Goal: Information Seeking & Learning: Learn about a topic

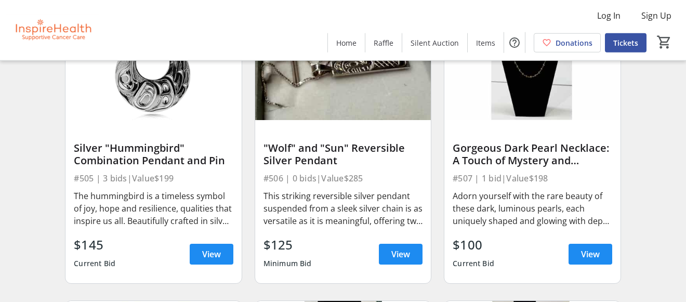
scroll to position [5839, 0]
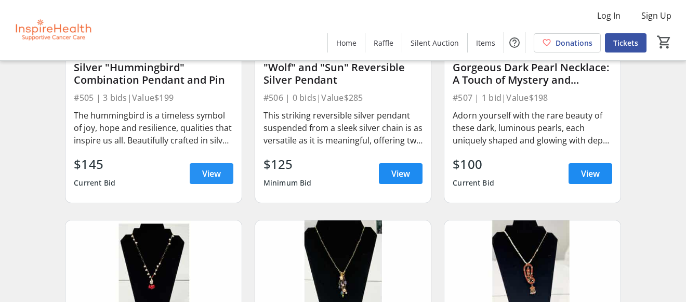
click at [215, 180] on span "View" at bounding box center [211, 173] width 19 height 12
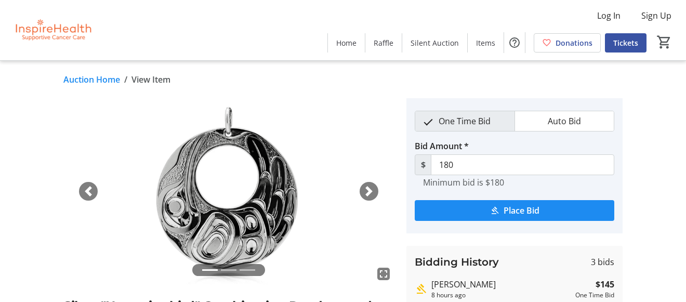
click at [370, 191] on span "button" at bounding box center [369, 191] width 10 height 10
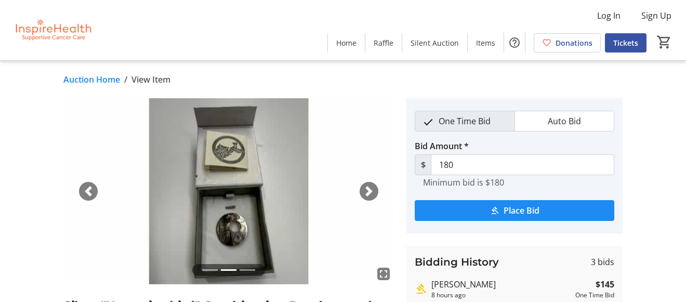
click at [370, 191] on span "button" at bounding box center [369, 191] width 10 height 10
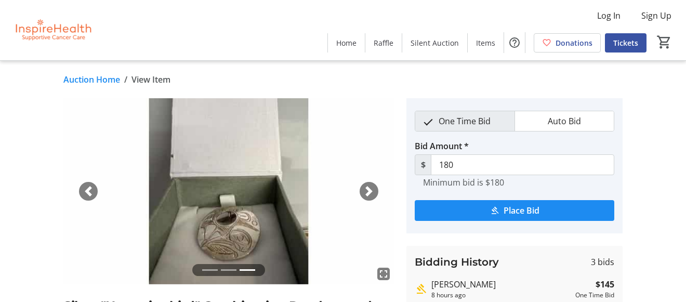
click at [370, 191] on span "button" at bounding box center [369, 191] width 10 height 10
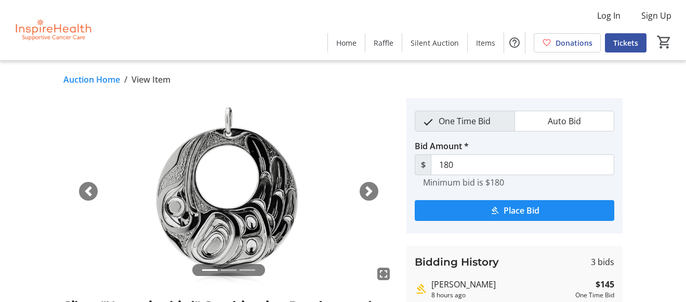
scroll to position [159, 0]
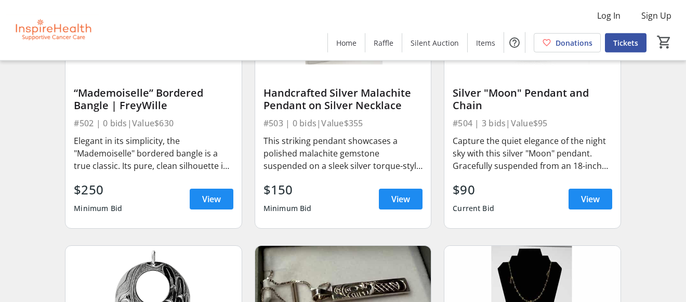
scroll to position [5521, 0]
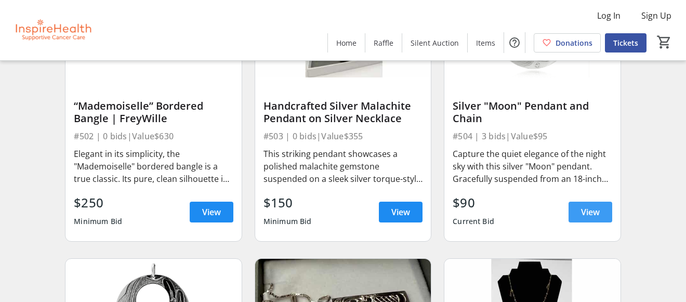
click at [587, 218] on span "View" at bounding box center [590, 212] width 19 height 12
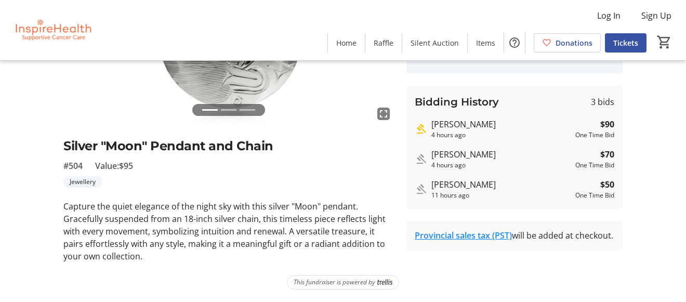
scroll to position [107, 0]
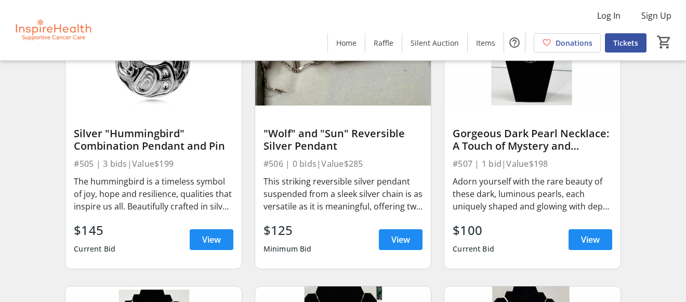
scroll to position [5786, 0]
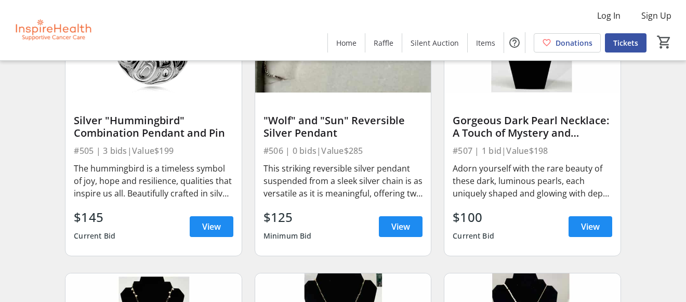
click at [155, 139] on div "Silver "Hummingbird" Combination Pendant and Pin" at bounding box center [153, 126] width 159 height 25
click at [206, 239] on span at bounding box center [212, 226] width 44 height 25
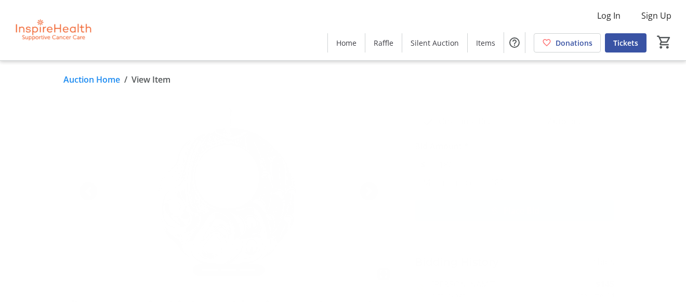
click at [365, 189] on span "button" at bounding box center [369, 191] width 10 height 10
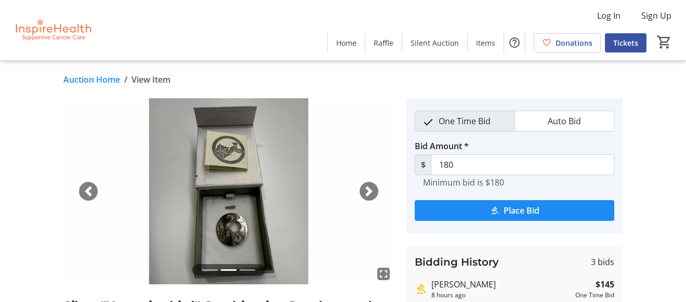
click at [365, 189] on span "button" at bounding box center [369, 191] width 10 height 10
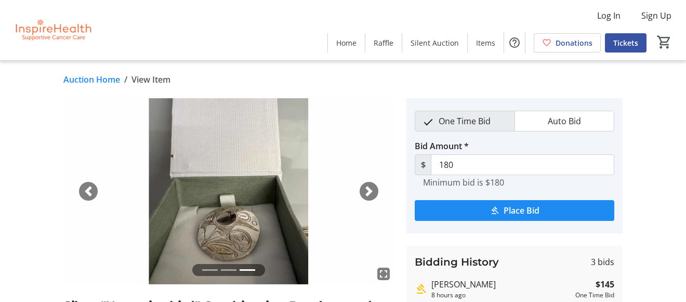
click at [88, 192] on span "button" at bounding box center [88, 191] width 10 height 10
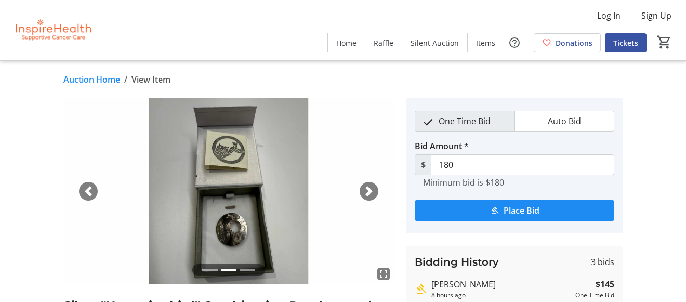
click at [88, 192] on span "button" at bounding box center [88, 191] width 10 height 10
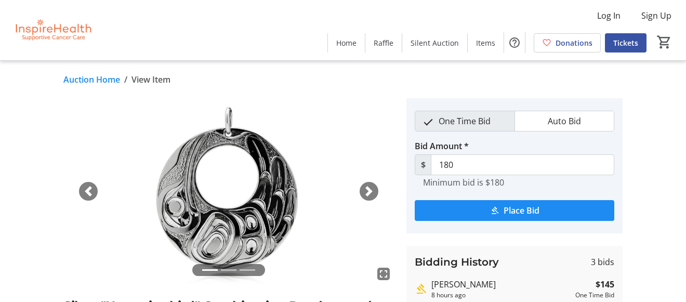
click at [370, 193] on span "button" at bounding box center [369, 191] width 10 height 10
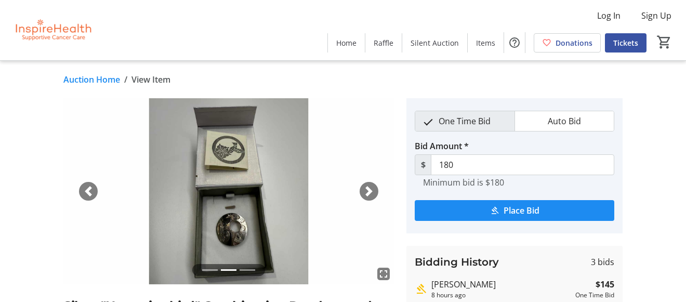
click at [365, 186] on span "button" at bounding box center [369, 191] width 10 height 10
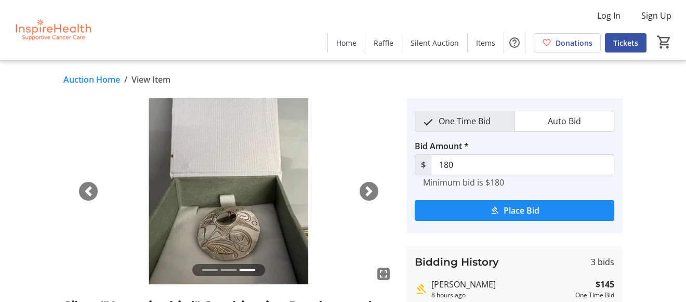
click at [88, 193] on span "button" at bounding box center [88, 191] width 10 height 10
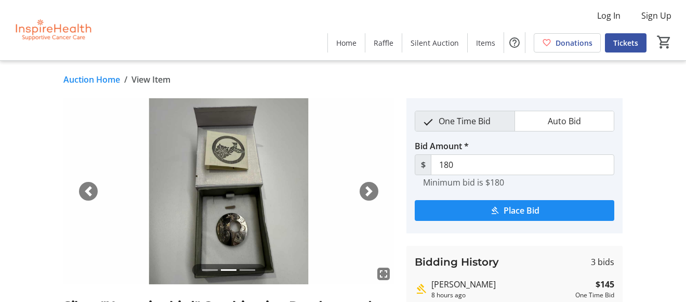
click at [235, 231] on img at bounding box center [228, 191] width 331 height 186
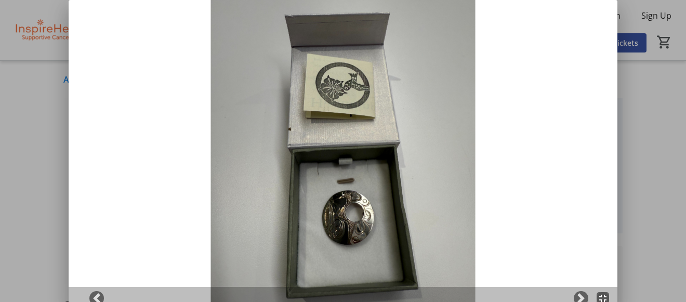
click at [606, 297] on mat-icon "fullscreen_exit" at bounding box center [603, 298] width 12 height 12
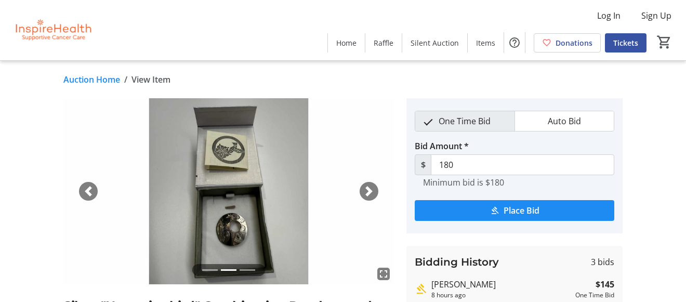
click at [385, 274] on mat-icon "fullscreen" at bounding box center [383, 274] width 12 height 12
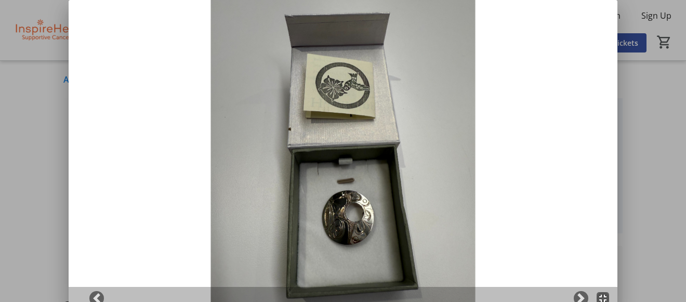
click at [606, 298] on mat-icon "fullscreen_exit" at bounding box center [603, 298] width 12 height 12
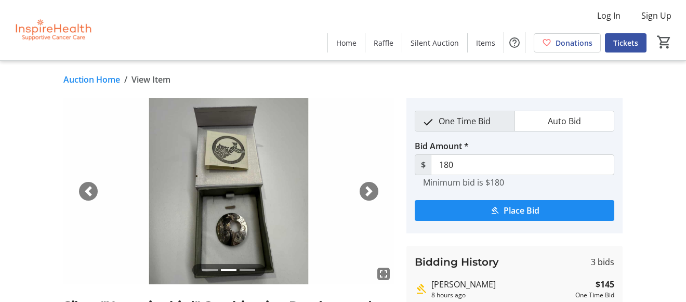
click at [92, 190] on span "button" at bounding box center [88, 191] width 10 height 10
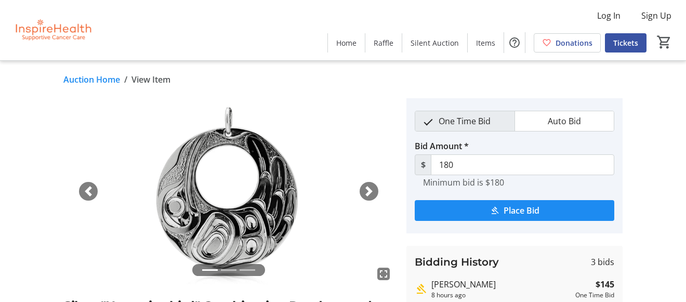
click at [384, 273] on mat-icon "fullscreen" at bounding box center [383, 274] width 12 height 12
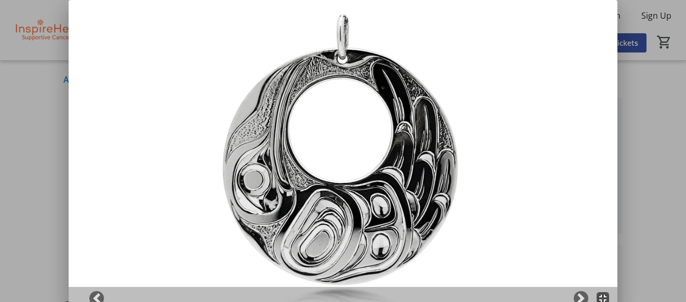
click at [607, 297] on mat-icon "fullscreen_exit" at bounding box center [603, 298] width 12 height 12
